Goal: Information Seeking & Learning: Learn about a topic

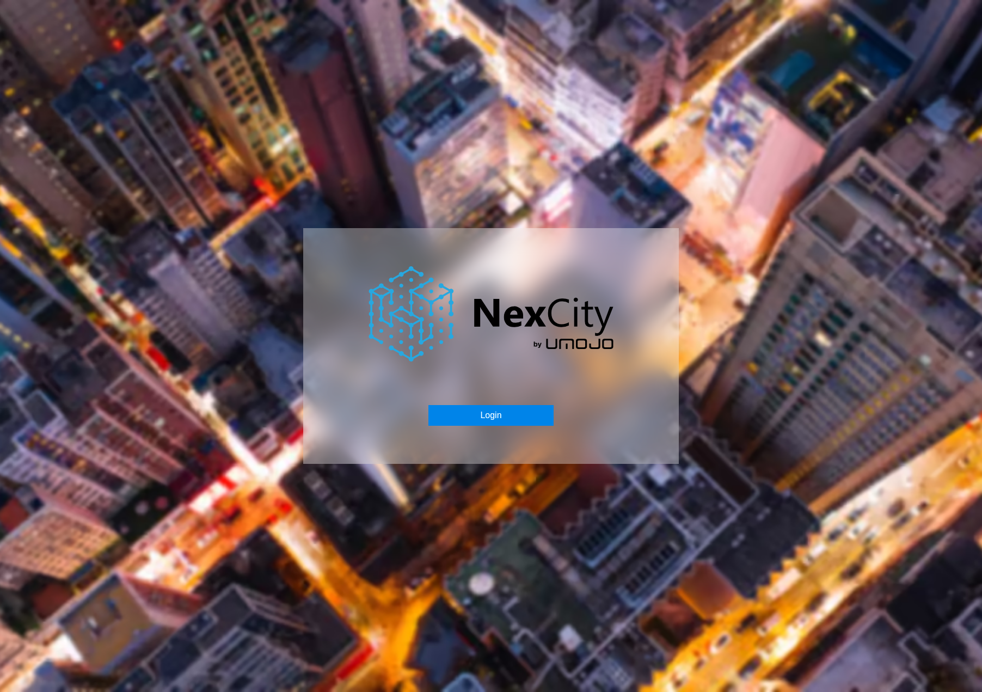
click at [491, 414] on button "Login" at bounding box center [490, 415] width 125 height 21
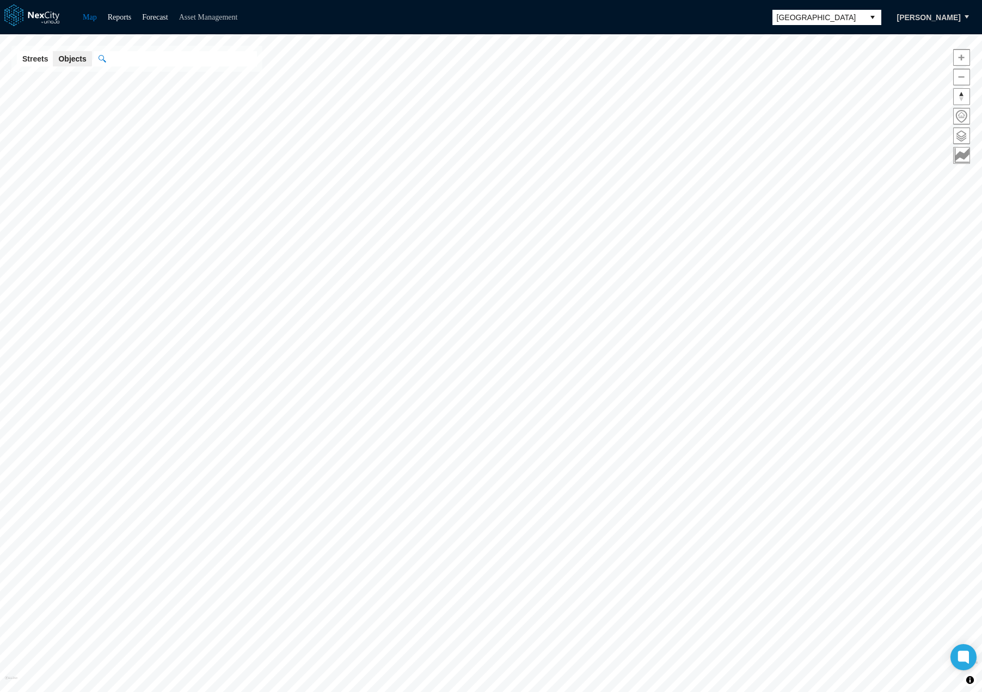
click at [229, 19] on link "Asset Management" at bounding box center [208, 17] width 59 height 8
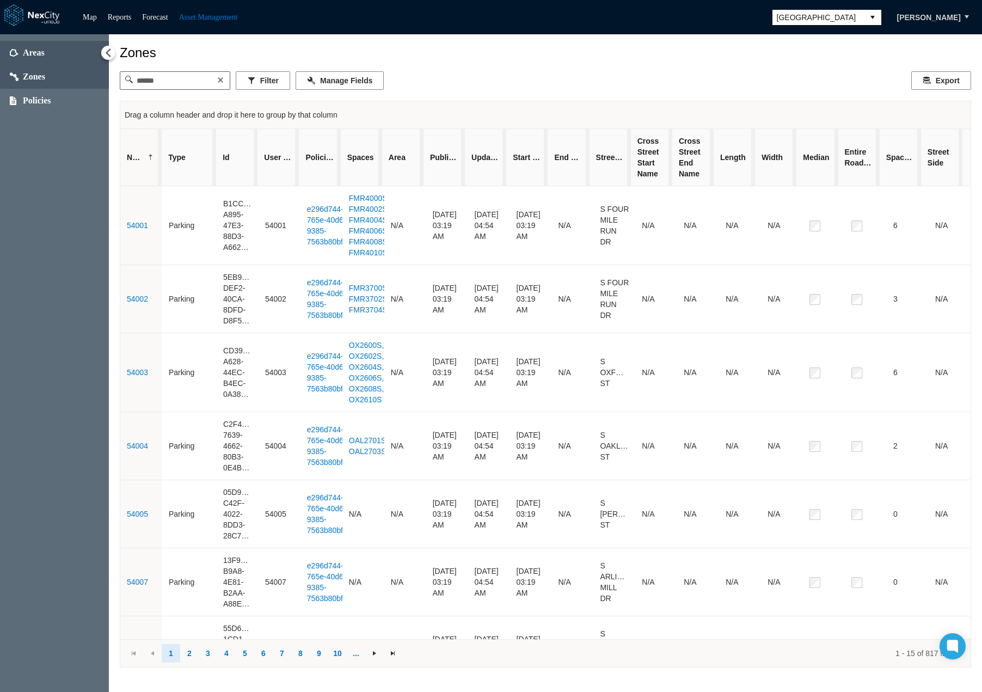
click at [33, 56] on span "Areas" at bounding box center [34, 52] width 22 height 11
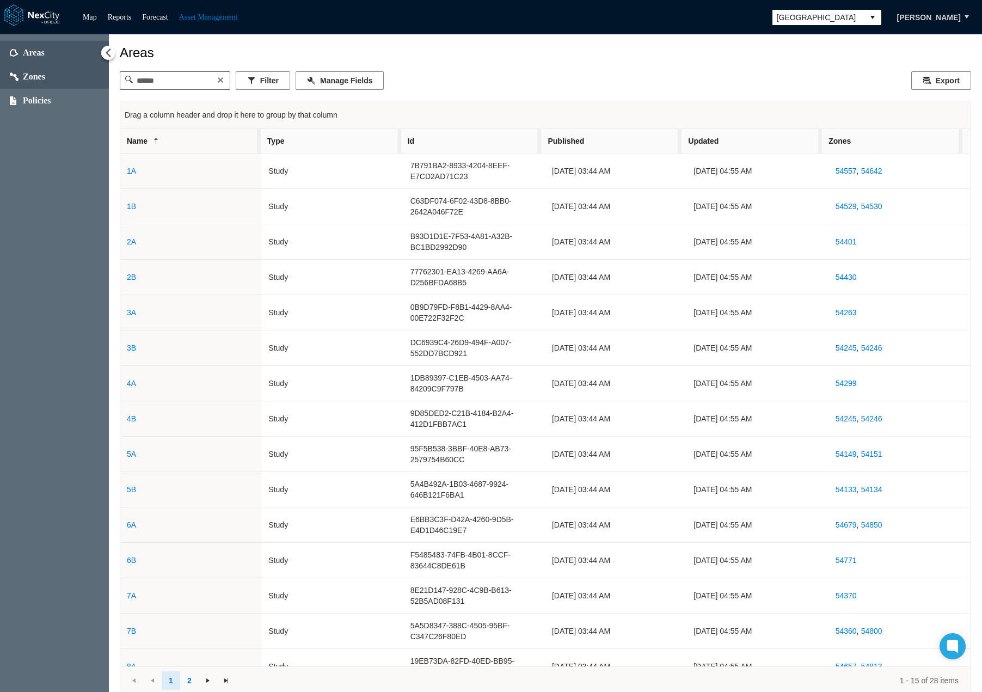
click at [42, 72] on span "Zones" at bounding box center [34, 76] width 22 height 11
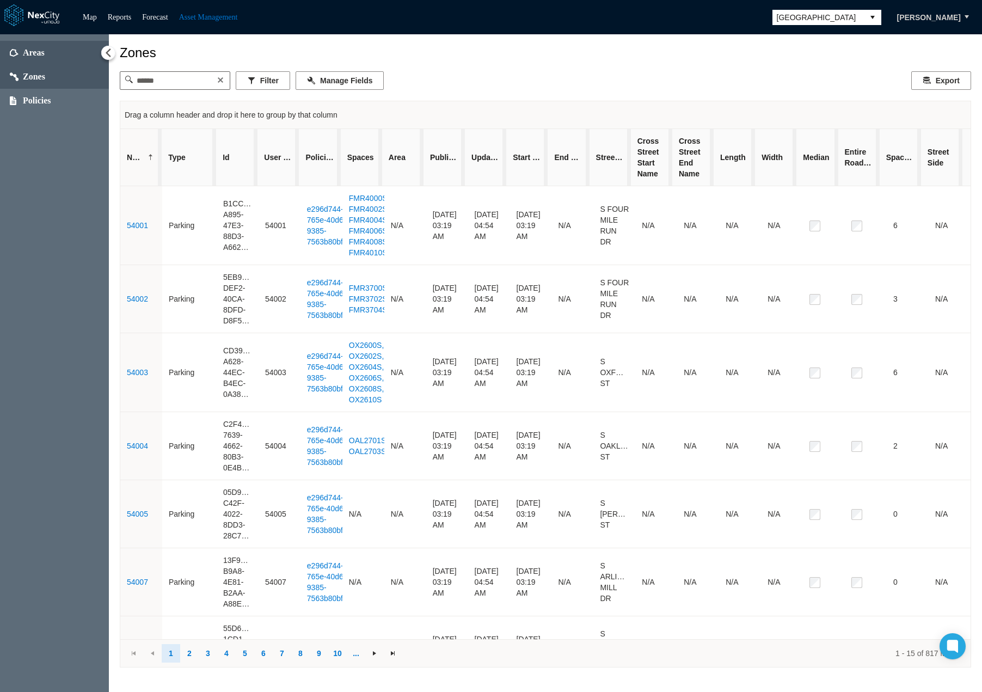
click at [45, 51] on span "Areas" at bounding box center [54, 53] width 109 height 24
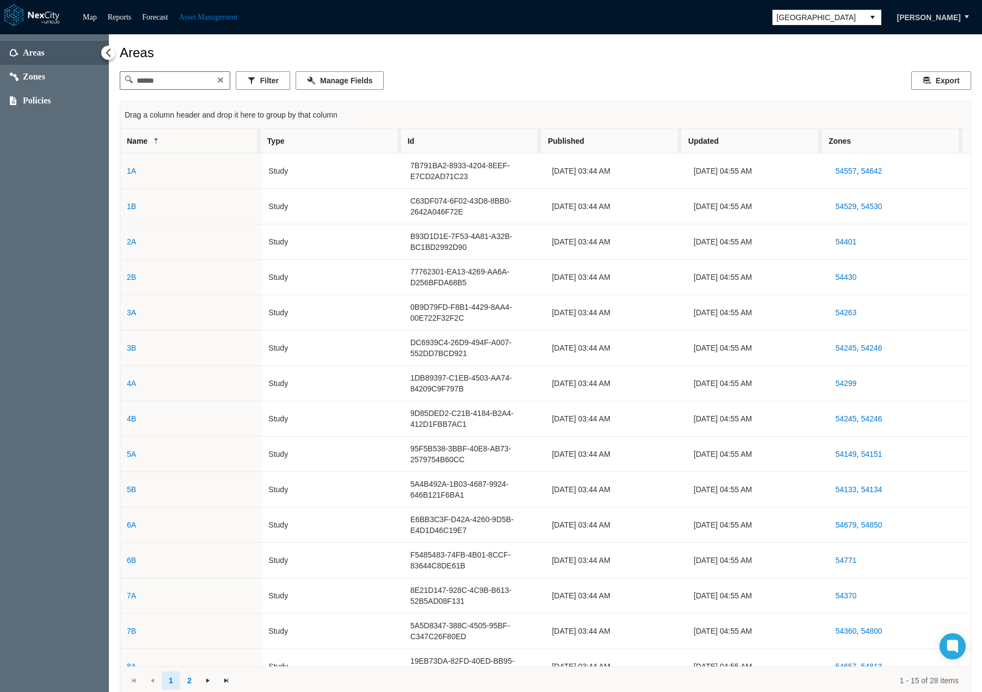
click at [897, 141] on span "Zones" at bounding box center [892, 141] width 140 height 24
click at [901, 141] on span "Zones" at bounding box center [892, 141] width 140 height 24
click at [895, 141] on span "Zones" at bounding box center [892, 141] width 140 height 24
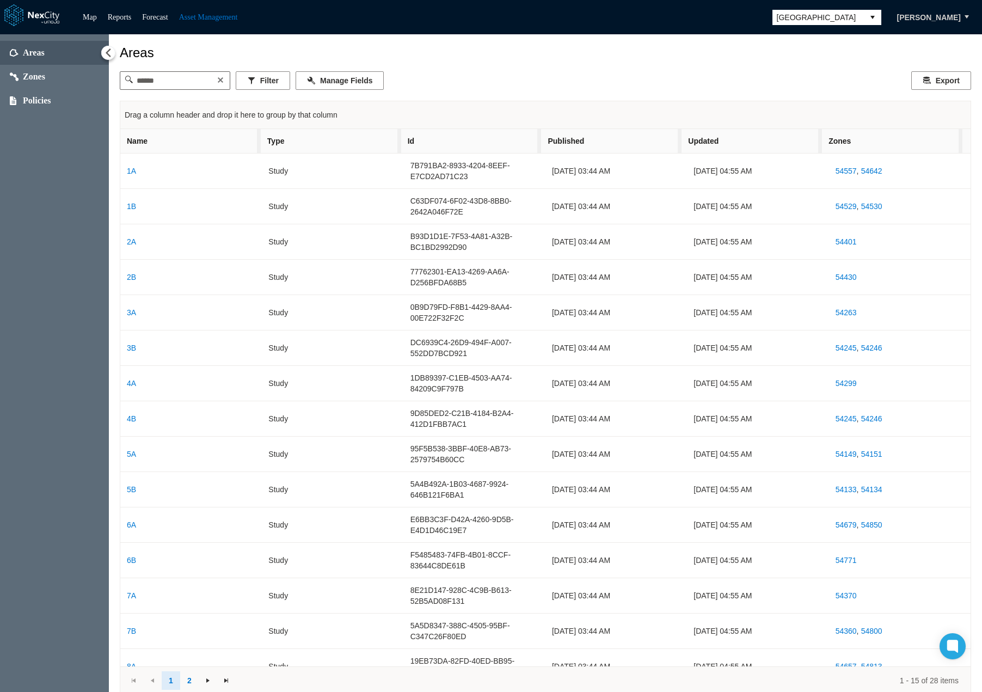
click at [895, 141] on span "Zones" at bounding box center [892, 141] width 140 height 24
click at [885, 140] on span "Zones" at bounding box center [892, 141] width 140 height 24
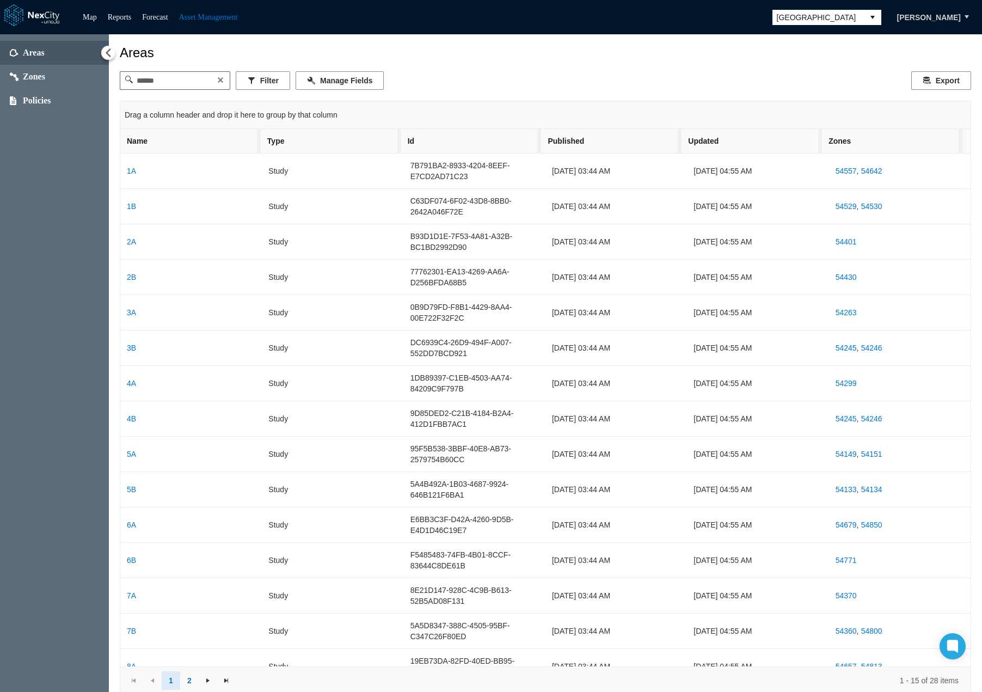
click at [862, 128] on div "Drag a column header and drop it here to group by that column" at bounding box center [545, 115] width 850 height 28
click at [863, 139] on span "Zones" at bounding box center [892, 141] width 140 height 24
click at [52, 96] on span "Policies" at bounding box center [54, 101] width 109 height 24
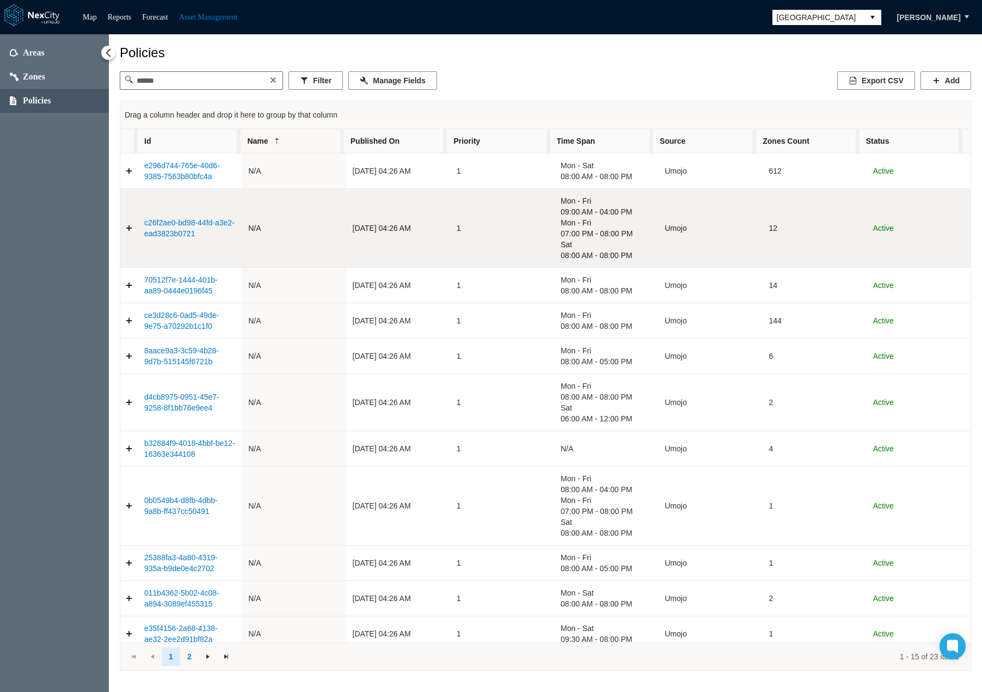
click at [171, 231] on link "c26f2ae0-bd98-44fd-a3e2-ead3823b0721" at bounding box center [189, 228] width 90 height 20
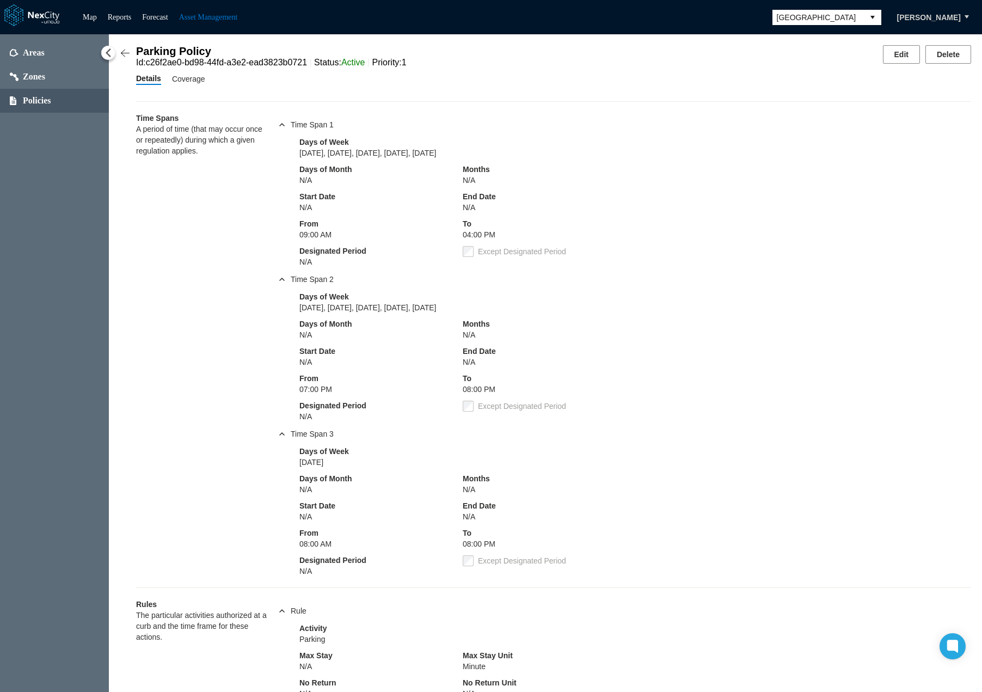
drag, startPoint x: 186, startPoint y: 72, endPoint x: 185, endPoint y: 79, distance: 7.2
click at [186, 72] on div "Parking Policy Id : c26f2ae0-bd98-44fd-a3e2-ead3823b0721 Status : Active Priori…" at bounding box center [545, 449] width 851 height 808
click at [187, 80] on span "Coverage" at bounding box center [188, 79] width 33 height 12
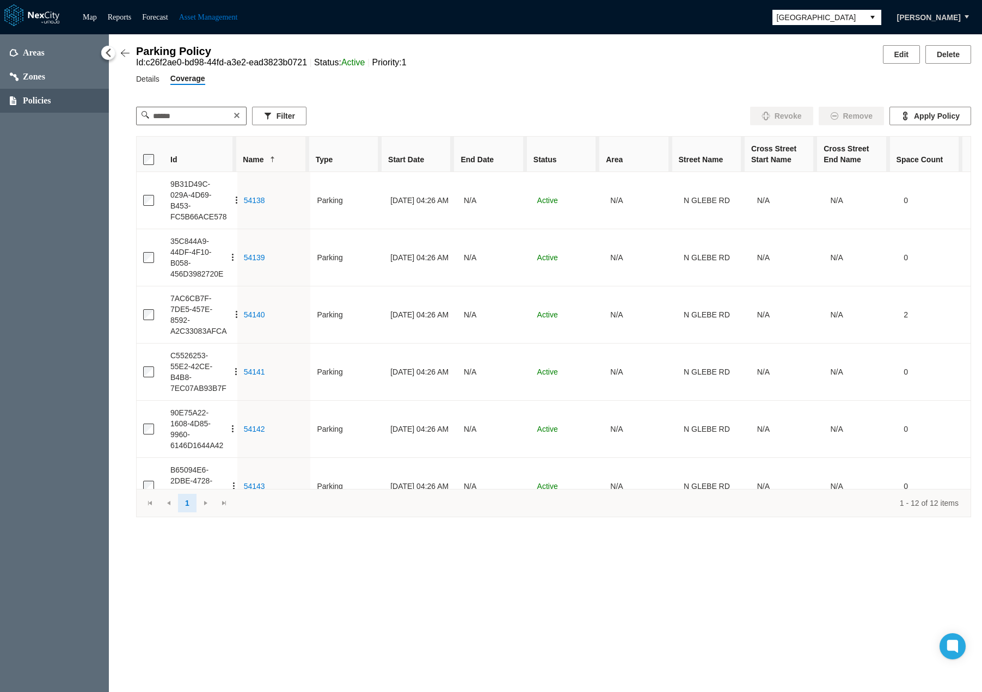
click at [637, 156] on span "Area" at bounding box center [635, 159] width 72 height 24
click at [637, 159] on span "Area" at bounding box center [635, 159] width 72 height 24
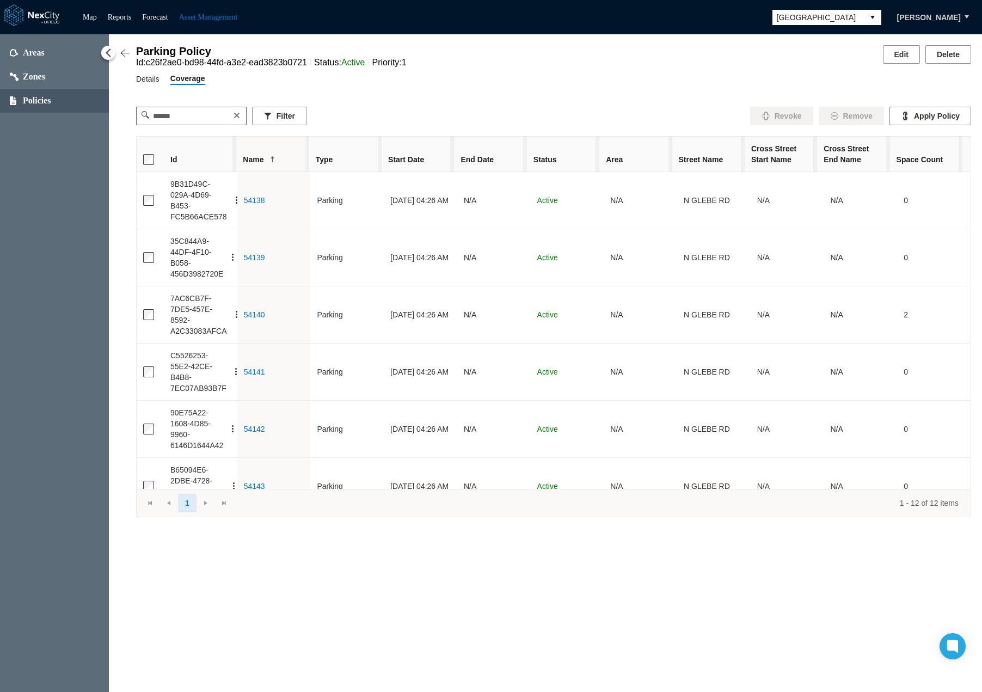
click at [561, 155] on span "Status" at bounding box center [563, 159] width 72 height 24
click at [567, 155] on span "Status" at bounding box center [563, 159] width 72 height 24
click at [651, 157] on span "Area" at bounding box center [635, 159] width 72 height 24
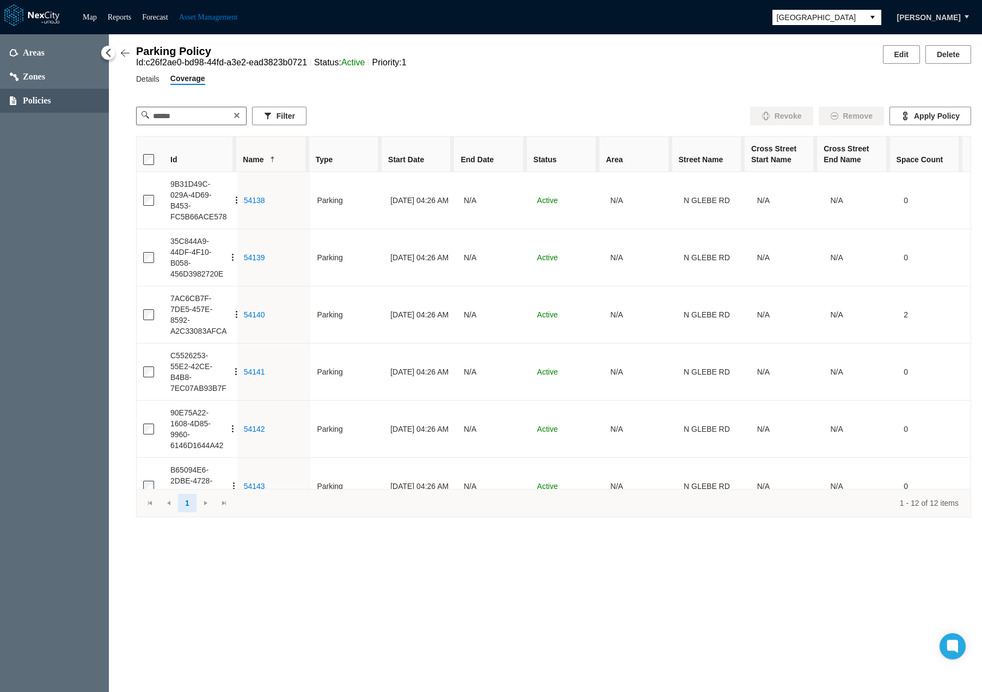
click at [575, 157] on span "Status" at bounding box center [563, 159] width 72 height 24
click at [641, 156] on span "Area" at bounding box center [635, 159] width 72 height 24
